Goal: Obtain resource: Download file/media

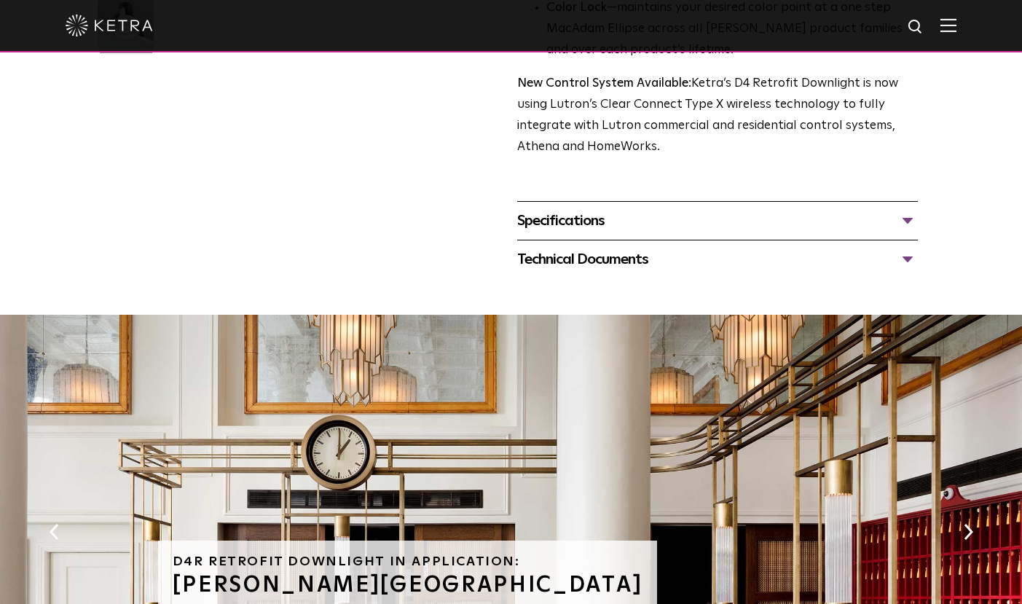
scroll to position [521, 0]
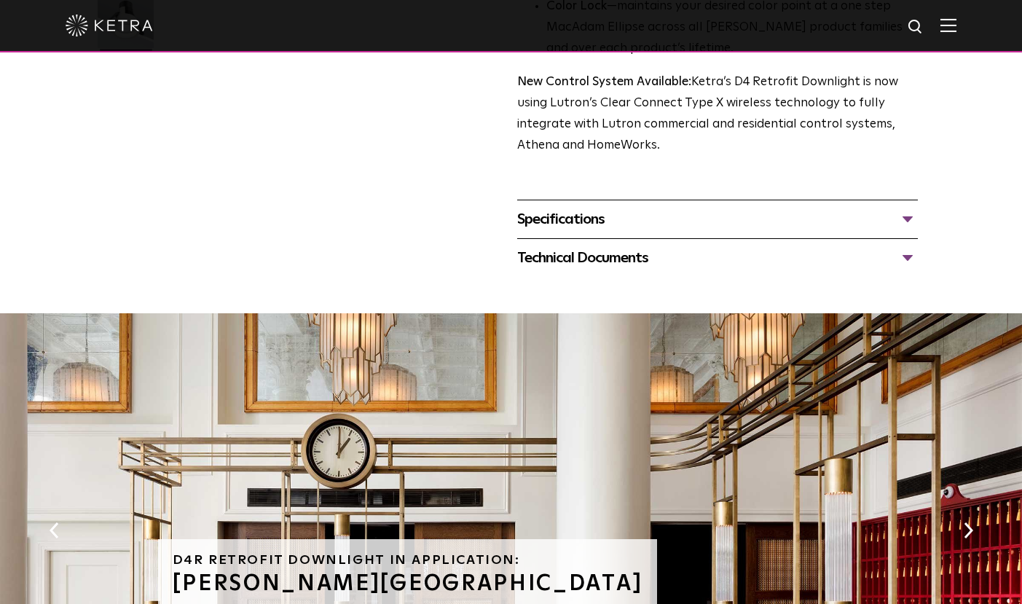
click at [561, 231] on div "Specifications" at bounding box center [717, 219] width 401 height 23
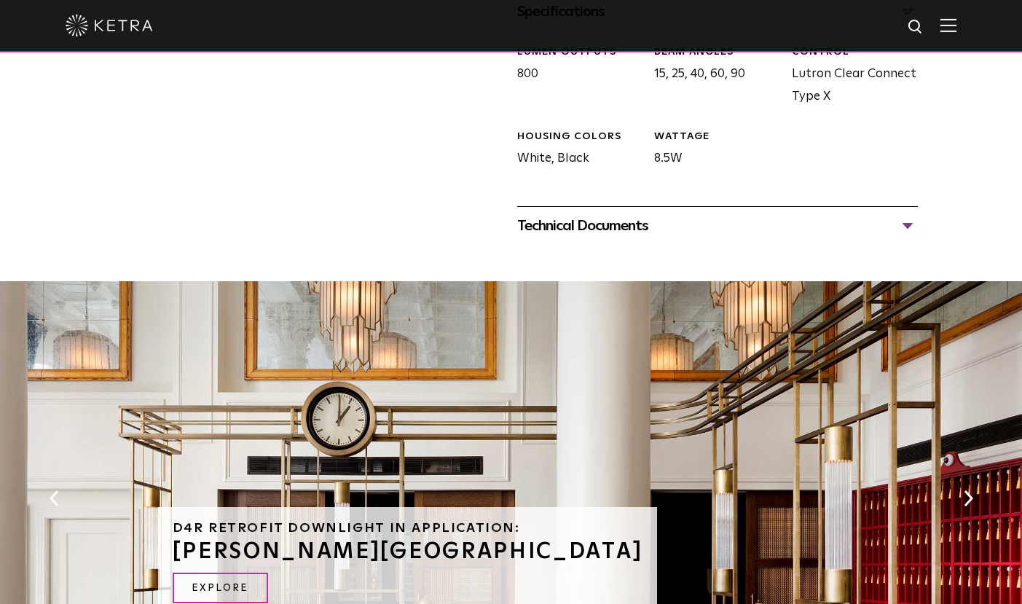
click at [540, 237] on div "Technical Documents" at bounding box center [717, 225] width 401 height 23
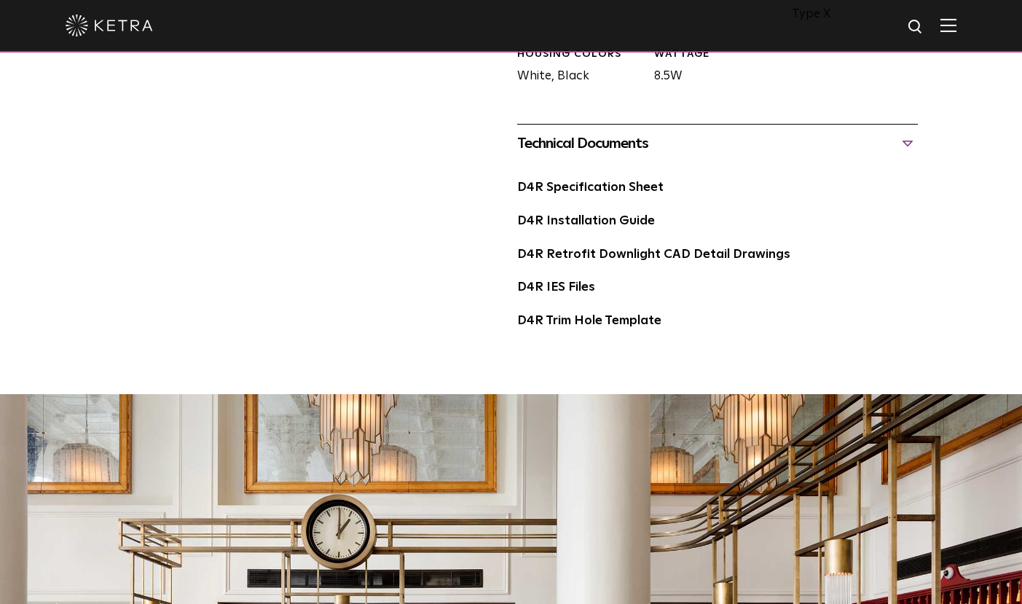
scroll to position [831, 0]
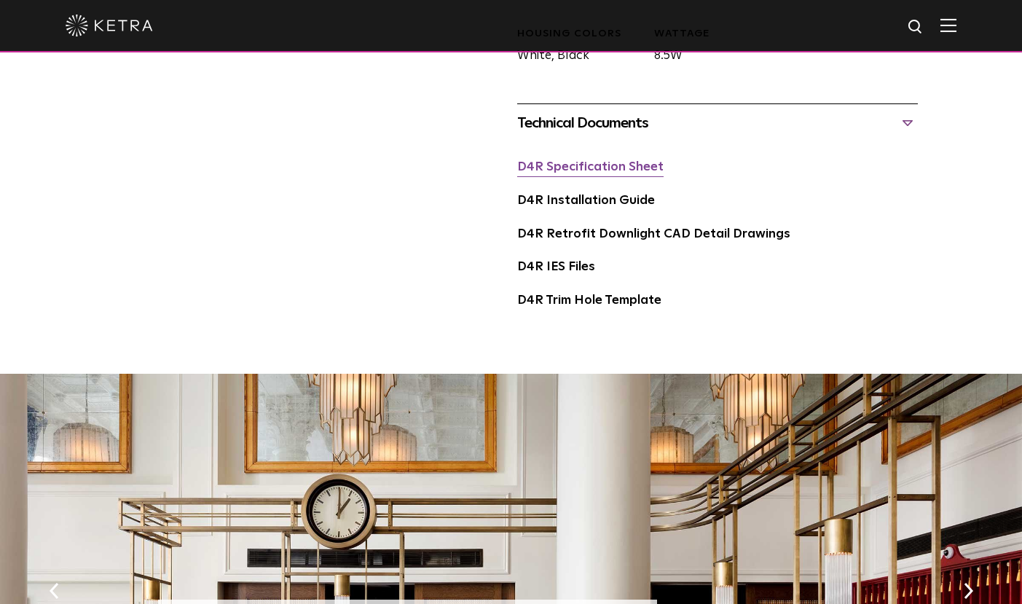
click at [572, 173] on link "D4R Specification Sheet" at bounding box center [590, 167] width 146 height 12
click at [615, 207] on link "D4R Installation Guide" at bounding box center [586, 200] width 138 height 12
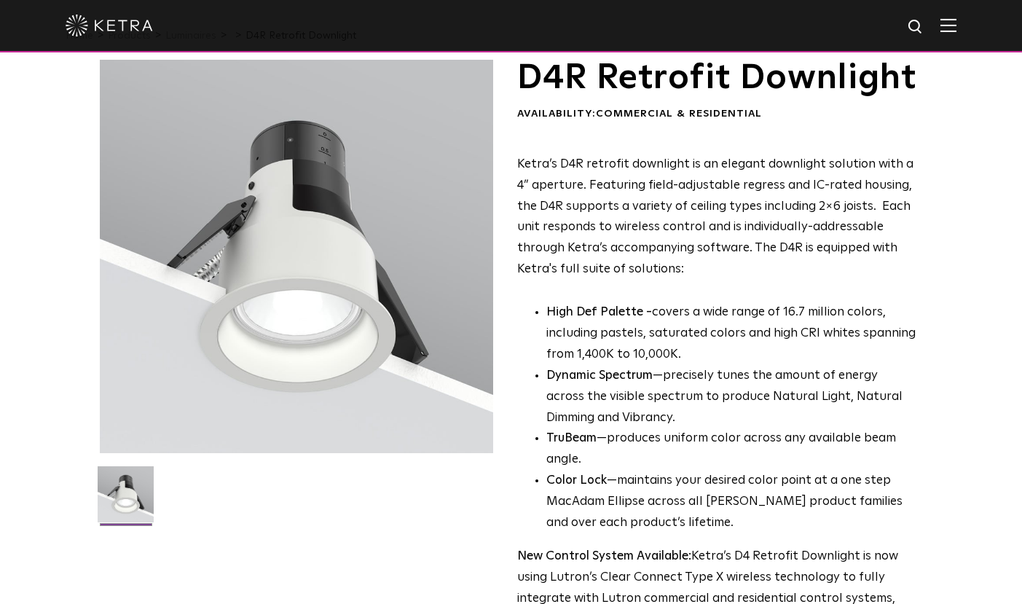
scroll to position [46, 0]
